Goal: Task Accomplishment & Management: Use online tool/utility

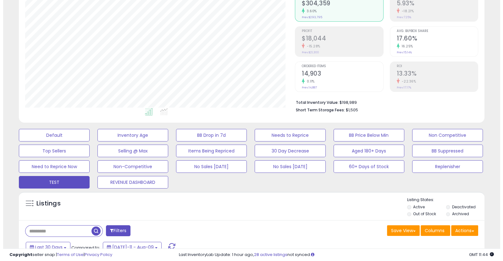
scroll to position [76, 0]
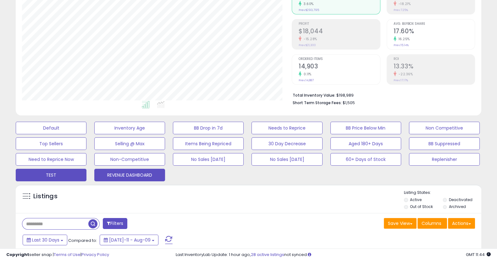
click at [139, 176] on button "REVENUE DASHBOARD" at bounding box center [129, 175] width 71 height 13
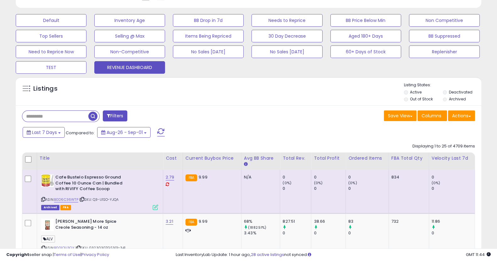
scroll to position [187, 0]
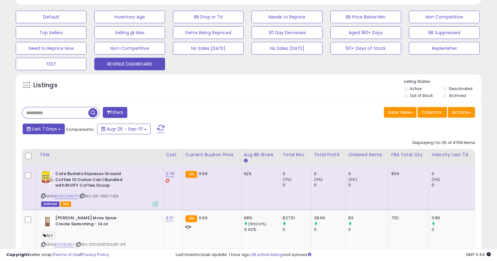
click at [54, 127] on span "Last 7 Days" at bounding box center [44, 129] width 25 height 6
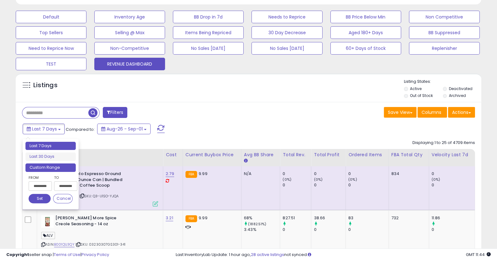
click at [52, 170] on li "Custom Range" at bounding box center [50, 168] width 50 height 8
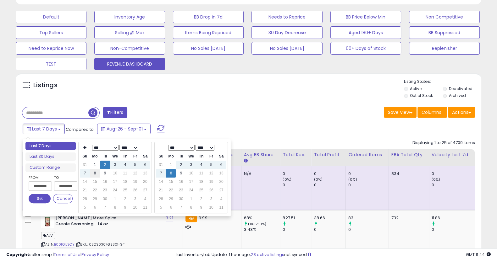
type input "**********"
click at [96, 172] on td "8" at bounding box center [95, 173] width 10 height 8
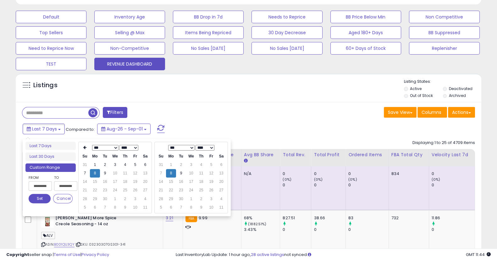
click at [45, 197] on button "Set" at bounding box center [40, 198] width 22 height 9
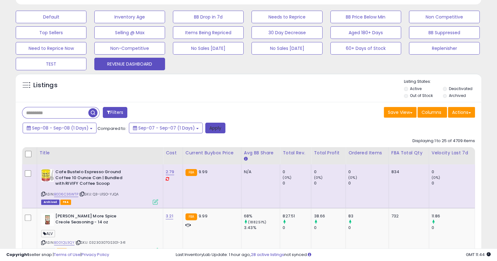
click at [207, 128] on button "Apply" at bounding box center [215, 128] width 20 height 11
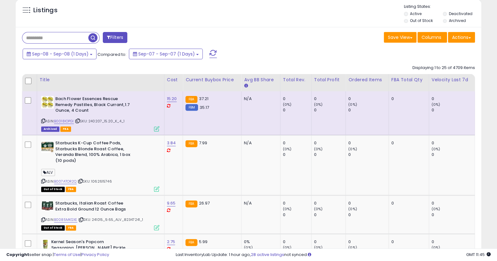
scroll to position [229, 0]
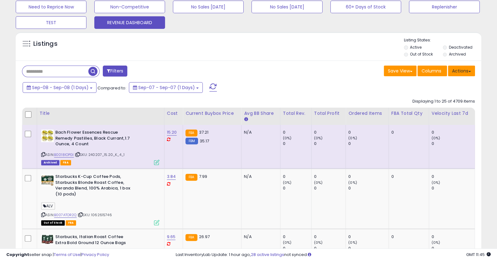
click at [456, 70] on button "Actions" at bounding box center [461, 71] width 27 height 11
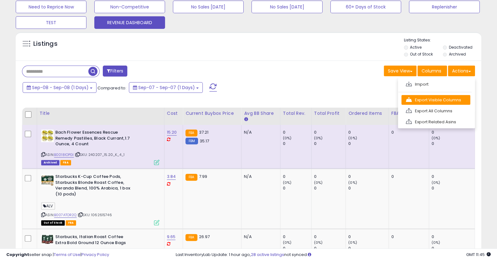
click at [449, 97] on link "Export Visible Columns" at bounding box center [435, 100] width 69 height 10
